Goal: Check status: Check status

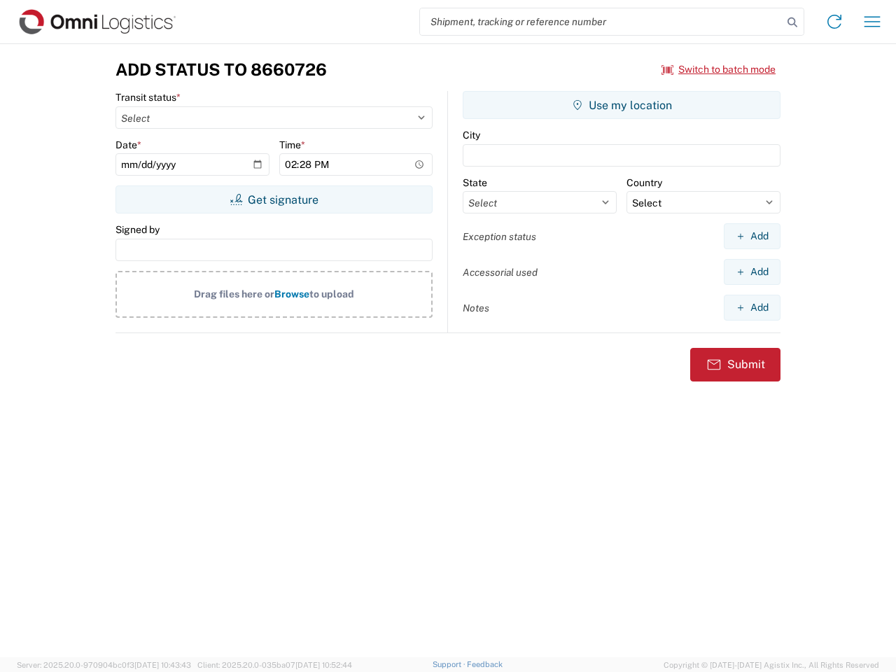
click at [601, 22] on input "search" at bounding box center [601, 21] width 363 height 27
click at [792, 22] on icon at bounding box center [793, 23] width 20 height 20
click at [834, 22] on icon at bounding box center [834, 21] width 22 height 22
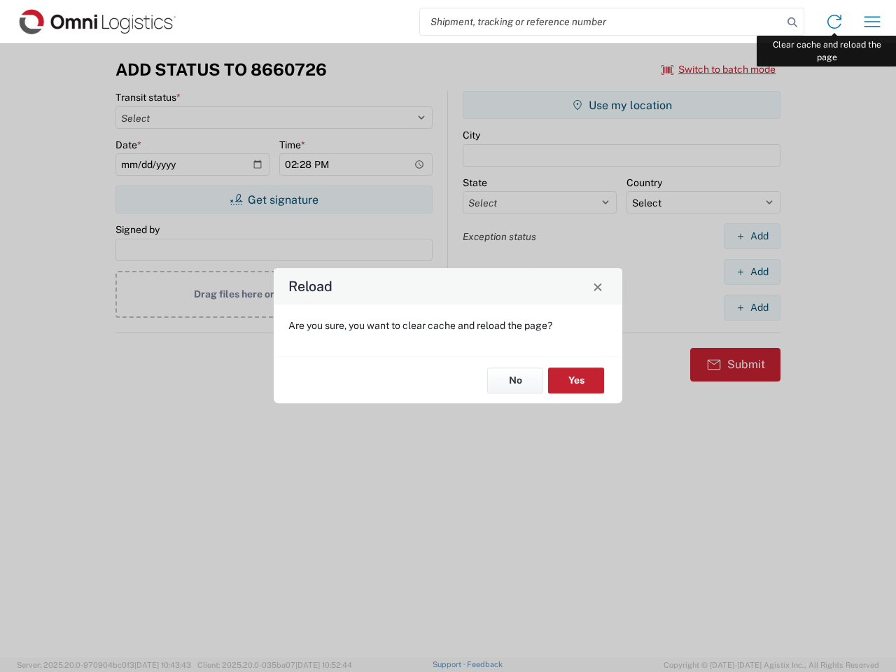
click at [872, 22] on div "Reload Are you sure, you want to clear cache and reload the page? No Yes" at bounding box center [448, 336] width 896 height 672
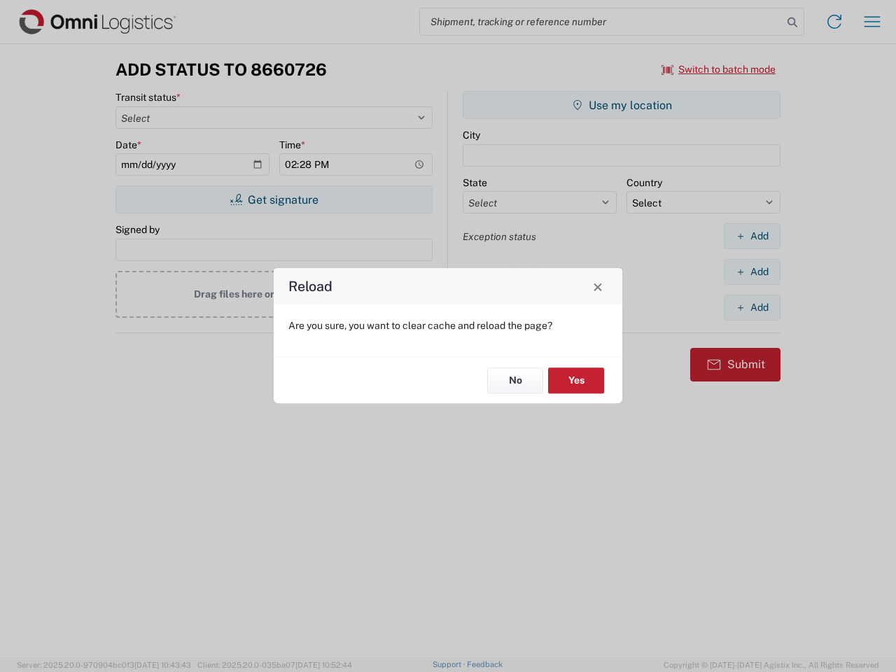
click at [719, 69] on div "Reload Are you sure, you want to clear cache and reload the page? No Yes" at bounding box center [448, 336] width 896 height 672
click at [274, 199] on div "Reload Are you sure, you want to clear cache and reload the page? No Yes" at bounding box center [448, 336] width 896 height 672
click at [622, 105] on div "Reload Are you sure, you want to clear cache and reload the page? No Yes" at bounding box center [448, 336] width 896 height 672
click at [752, 236] on div "Reload Are you sure, you want to clear cache and reload the page? No Yes" at bounding box center [448, 336] width 896 height 672
click at [752, 272] on div "Reload Are you sure, you want to clear cache and reload the page? No Yes" at bounding box center [448, 336] width 896 height 672
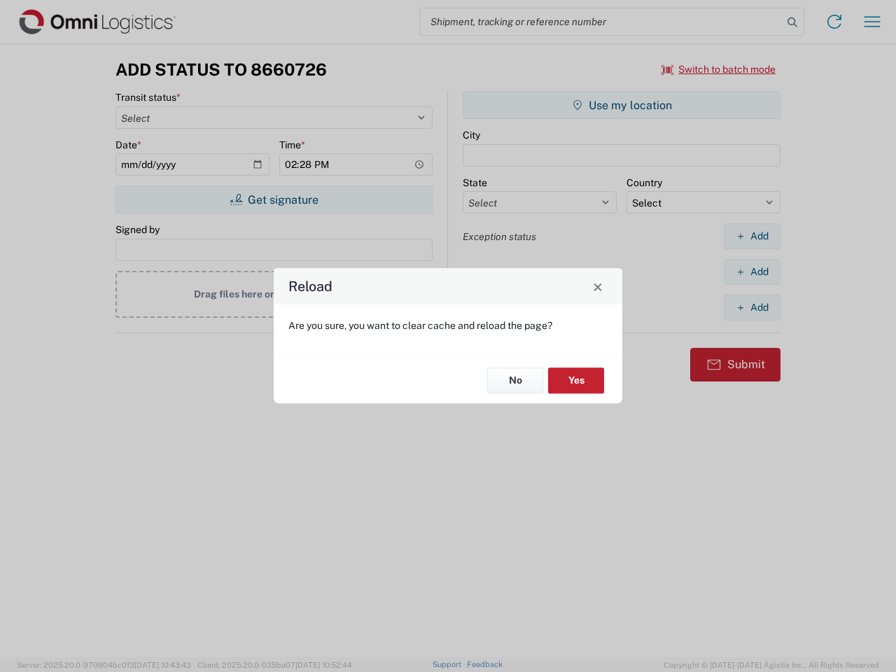
click at [752, 307] on div "Reload Are you sure, you want to clear cache and reload the page? No Yes" at bounding box center [448, 336] width 896 height 672
